Goal: Find specific page/section: Find specific page/section

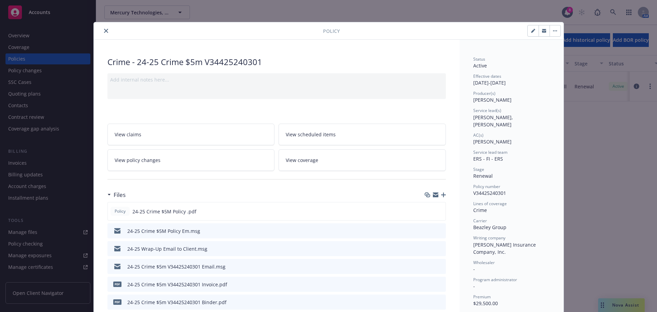
click at [104, 32] on icon "close" at bounding box center [106, 31] width 4 height 4
